Goal: Information Seeking & Learning: Learn about a topic

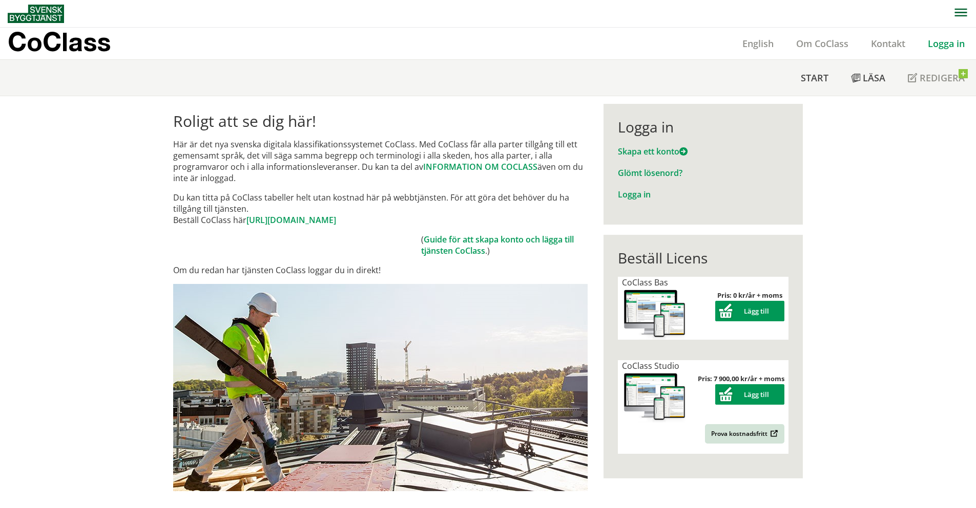
scroll to position [51, 0]
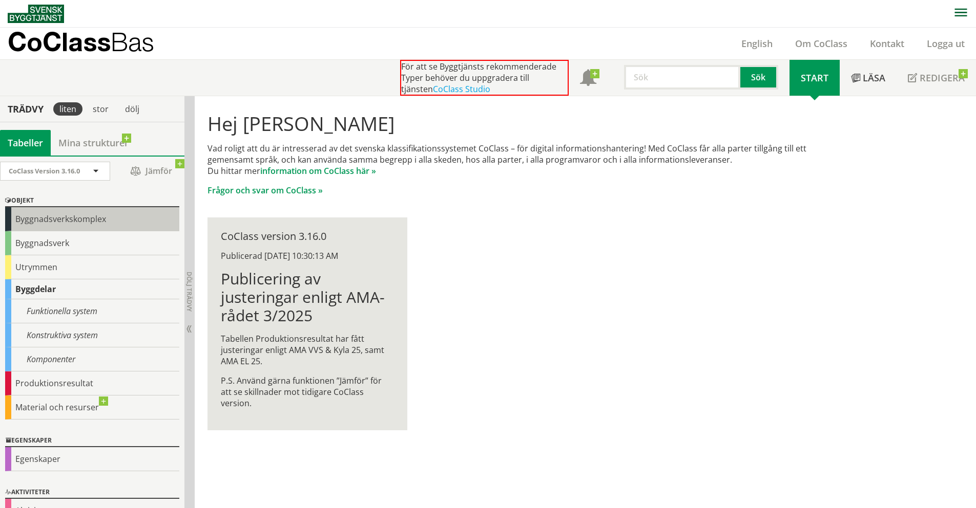
click at [78, 220] on div "Byggnadsverkskomplex" at bounding box center [92, 219] width 174 height 24
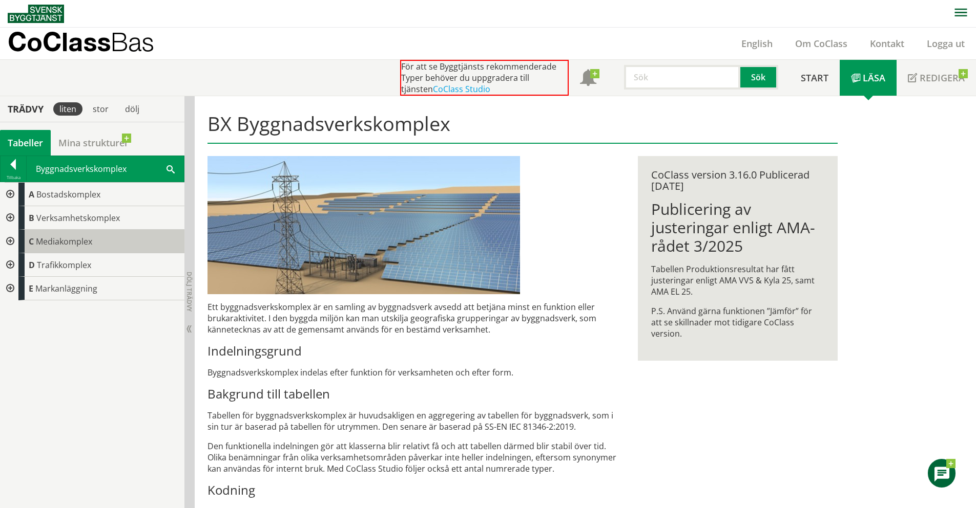
click at [119, 239] on div "C Mediakomplex" at bounding box center [101, 242] width 166 height 24
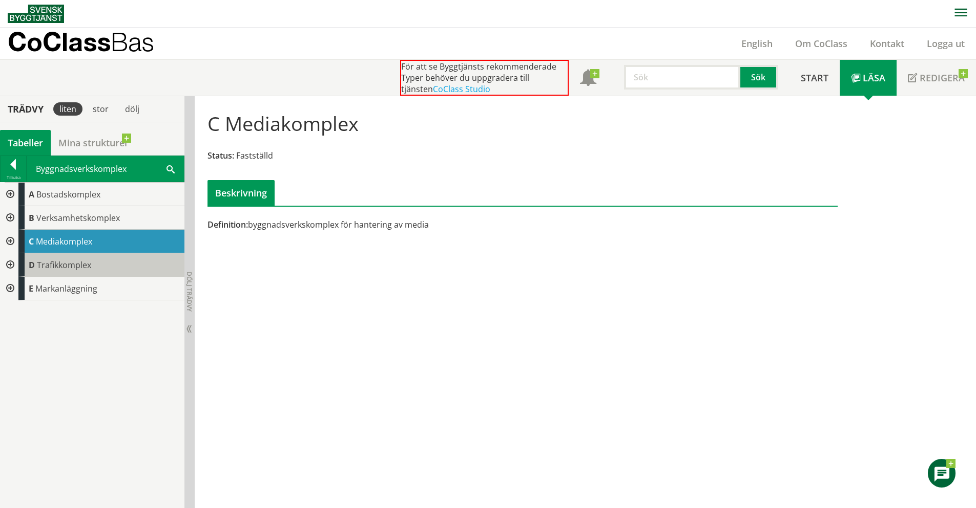
click at [108, 261] on div "D Trafikkomplex" at bounding box center [101, 265] width 166 height 24
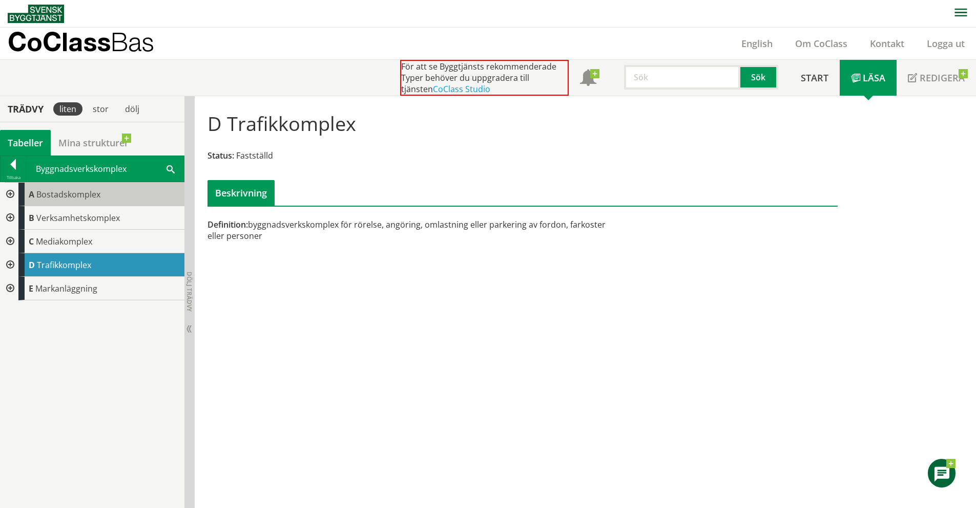
click at [96, 197] on span "Bostadskomplex" at bounding box center [68, 194] width 64 height 11
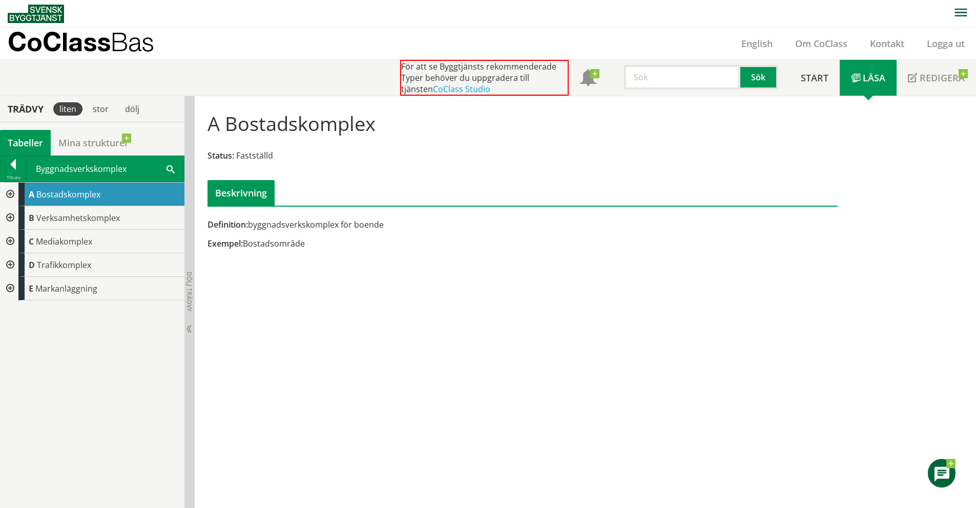
click at [258, 193] on div "Beskrivning" at bounding box center [240, 193] width 67 height 26
click at [17, 167] on div at bounding box center [14, 166] width 26 height 14
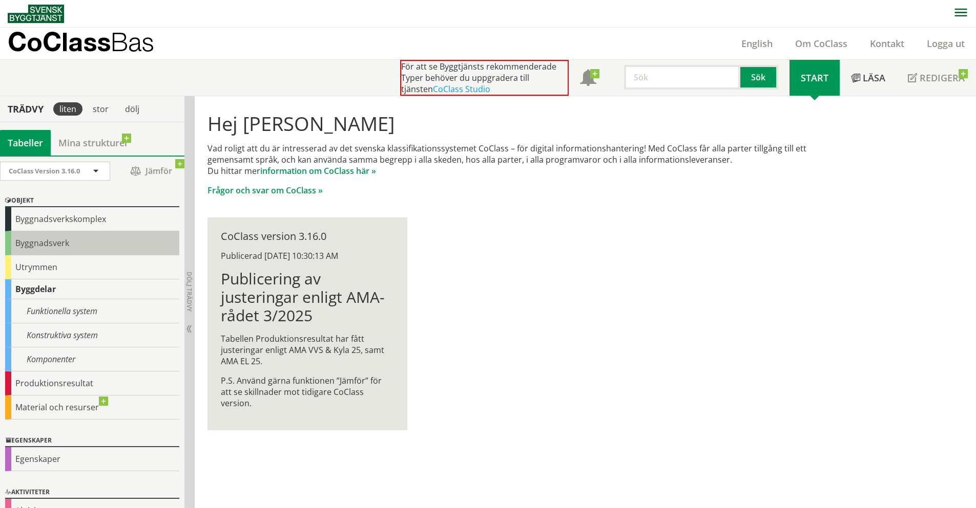
click at [44, 244] on div "Byggnadsverk" at bounding box center [92, 243] width 174 height 24
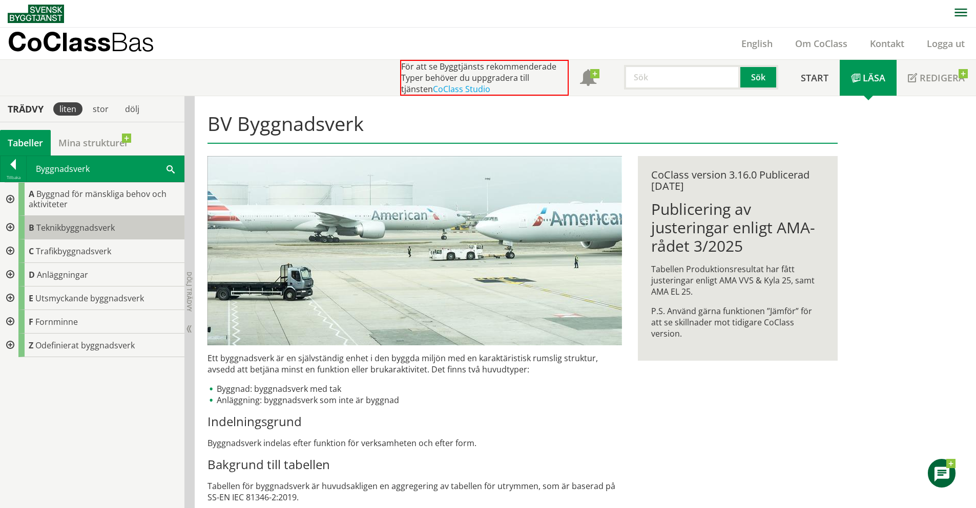
click at [82, 230] on span "Teknikbyggnadsverk" at bounding box center [75, 227] width 78 height 11
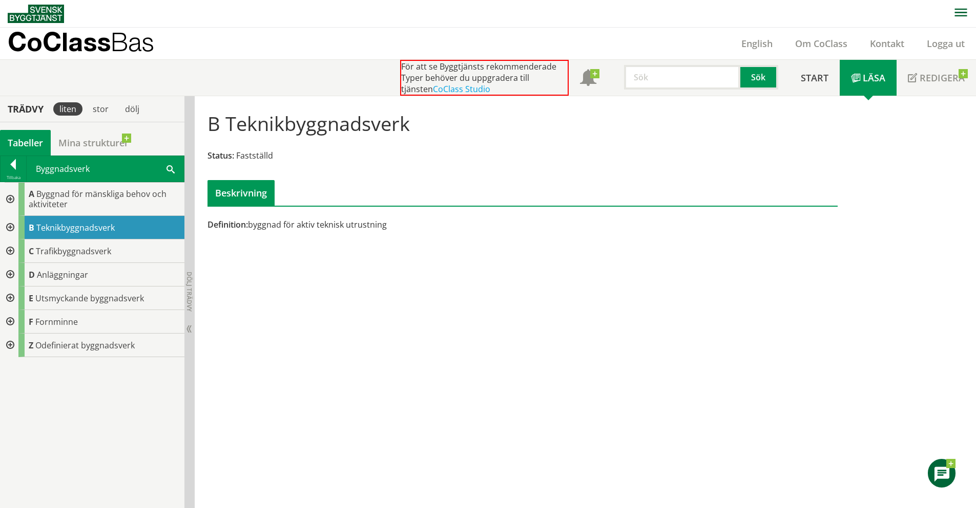
scroll to position [1, 0]
click at [18, 171] on div at bounding box center [14, 166] width 26 height 14
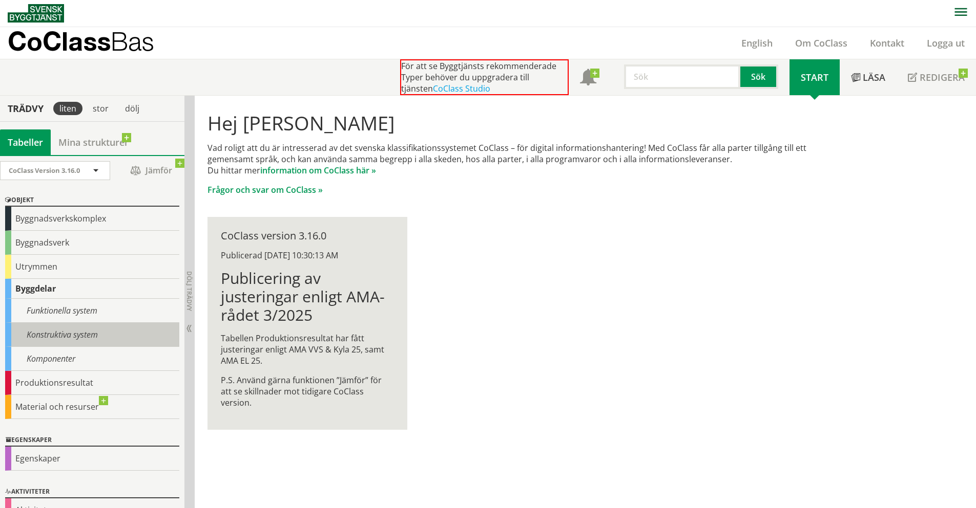
click at [99, 334] on div "Konstruktiva system" at bounding box center [92, 335] width 174 height 24
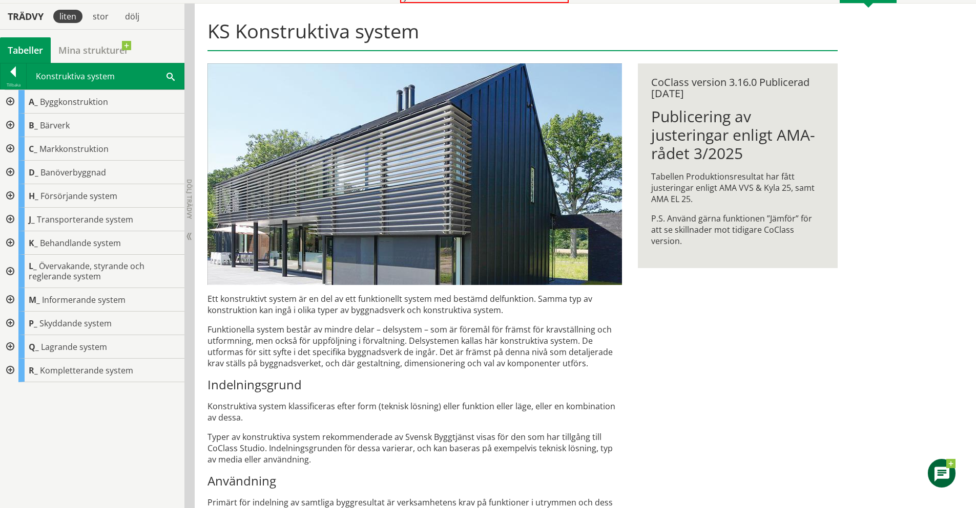
scroll to position [74, 0]
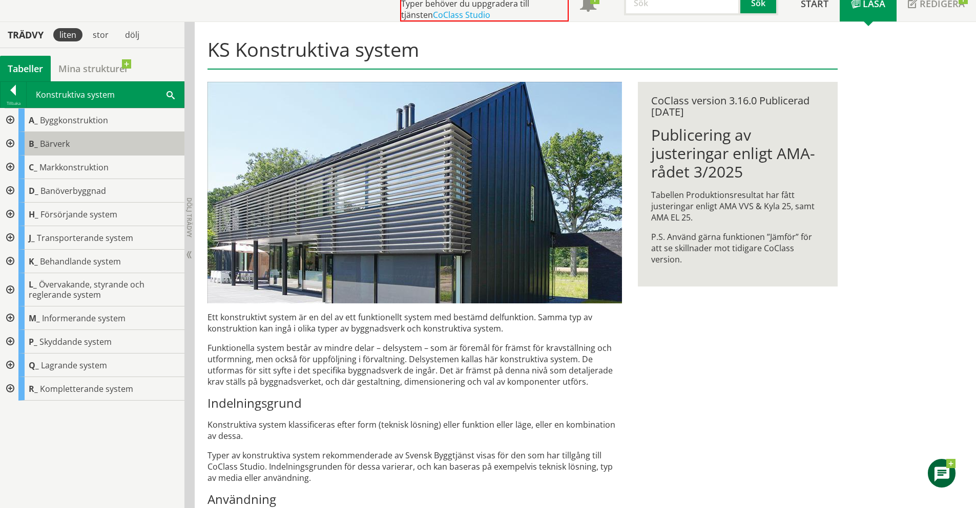
click at [83, 140] on div "B_ Bärverk" at bounding box center [101, 144] width 166 height 24
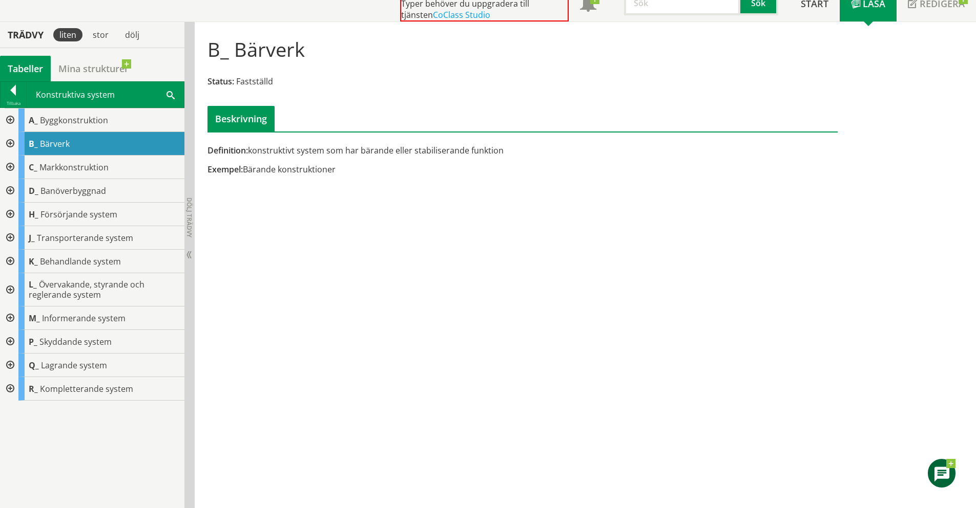
drag, startPoint x: 358, startPoint y: 172, endPoint x: 257, endPoint y: 158, distance: 102.3
click at [257, 158] on div "Definition: konstruktivt system som har bärande eller stabiliserande funktion E…" at bounding box center [415, 164] width 430 height 38
drag, startPoint x: 212, startPoint y: 147, endPoint x: 319, endPoint y: 160, distance: 107.7
click at [319, 160] on div "Definition: konstruktivt system som har bärande eller stabiliserande funktion E…" at bounding box center [415, 164] width 430 height 38
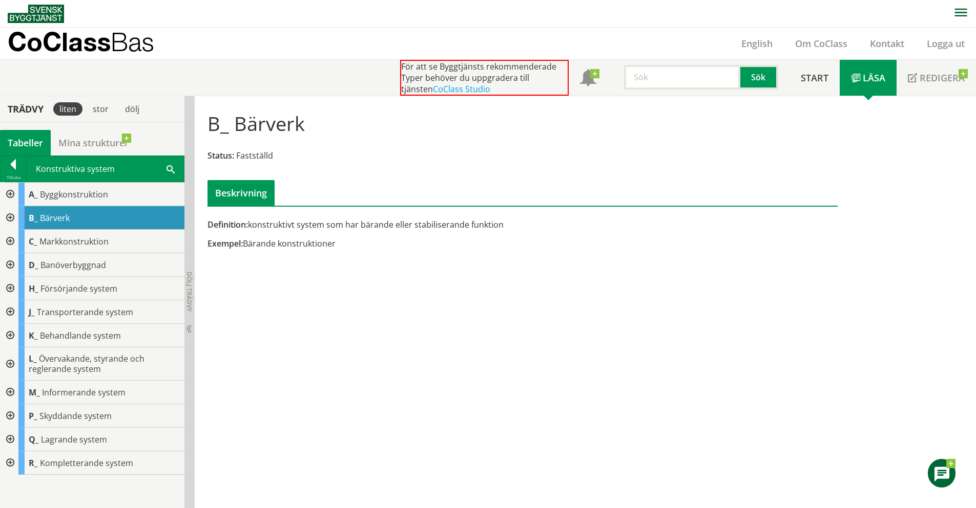
click at [39, 9] on img at bounding box center [36, 14] width 56 height 18
